Goal: Task Accomplishment & Management: Manage account settings

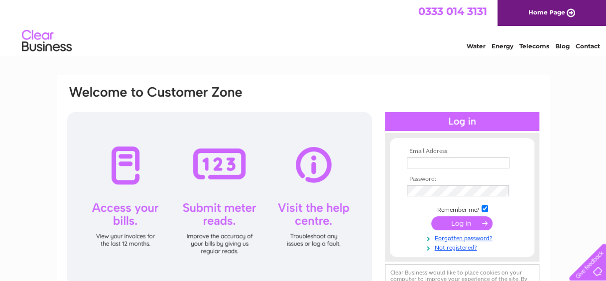
click at [460, 158] on input "text" at bounding box center [458, 162] width 103 height 11
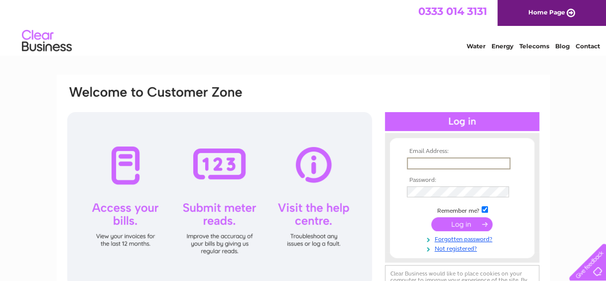
type input "emma.turner@west-dunbarton.gov.uk"
click at [431, 217] on input "submit" at bounding box center [461, 224] width 61 height 14
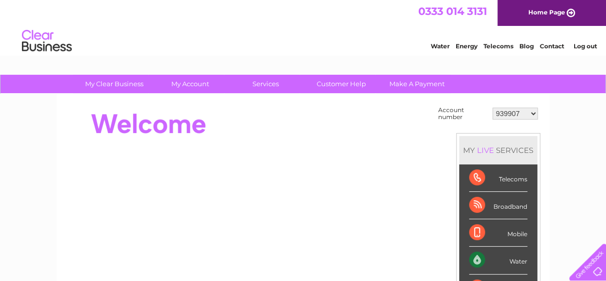
click at [529, 111] on select "939907 976406 1140459 30276649 30285037 30306828" at bounding box center [514, 113] width 45 height 12
select select "30285037"
click at [492, 107] on select "939907 976406 1140459 30276649 30285037 30306828" at bounding box center [514, 113] width 45 height 12
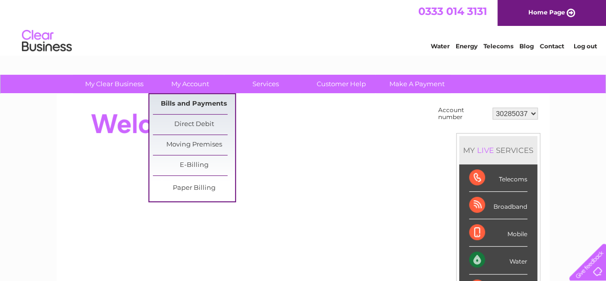
click at [198, 106] on link "Bills and Payments" at bounding box center [194, 104] width 82 height 20
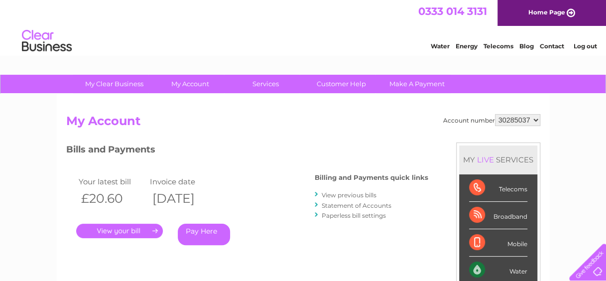
click at [148, 228] on link "." at bounding box center [119, 230] width 87 height 14
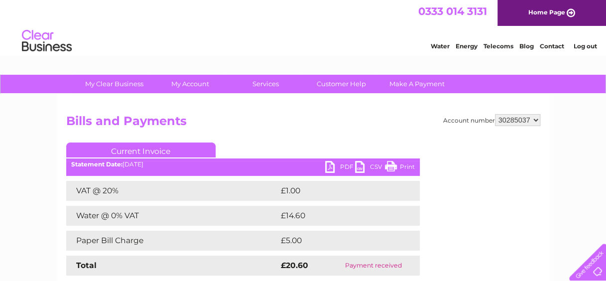
click at [338, 166] on link "PDF" at bounding box center [340, 168] width 30 height 14
click at [533, 119] on select "939907 976406 1140459 30276649 30285037 30306828" at bounding box center [517, 120] width 45 height 12
select select "976406"
click at [495, 114] on select "939907 976406 1140459 30276649 30285037 30306828" at bounding box center [517, 120] width 45 height 12
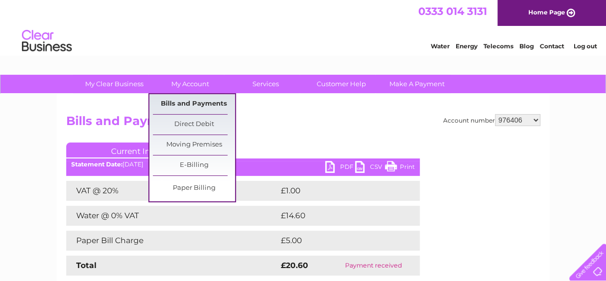
click at [191, 103] on link "Bills and Payments" at bounding box center [194, 104] width 82 height 20
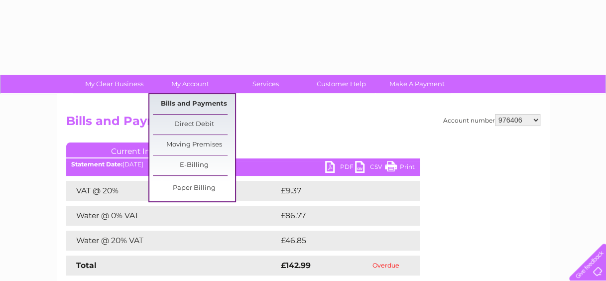
click at [198, 98] on link "Bills and Payments" at bounding box center [194, 104] width 82 height 20
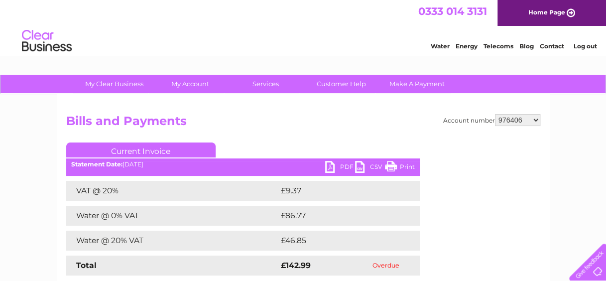
click at [341, 164] on link "PDF" at bounding box center [340, 168] width 30 height 14
